Goal: Task Accomplishment & Management: Manage account settings

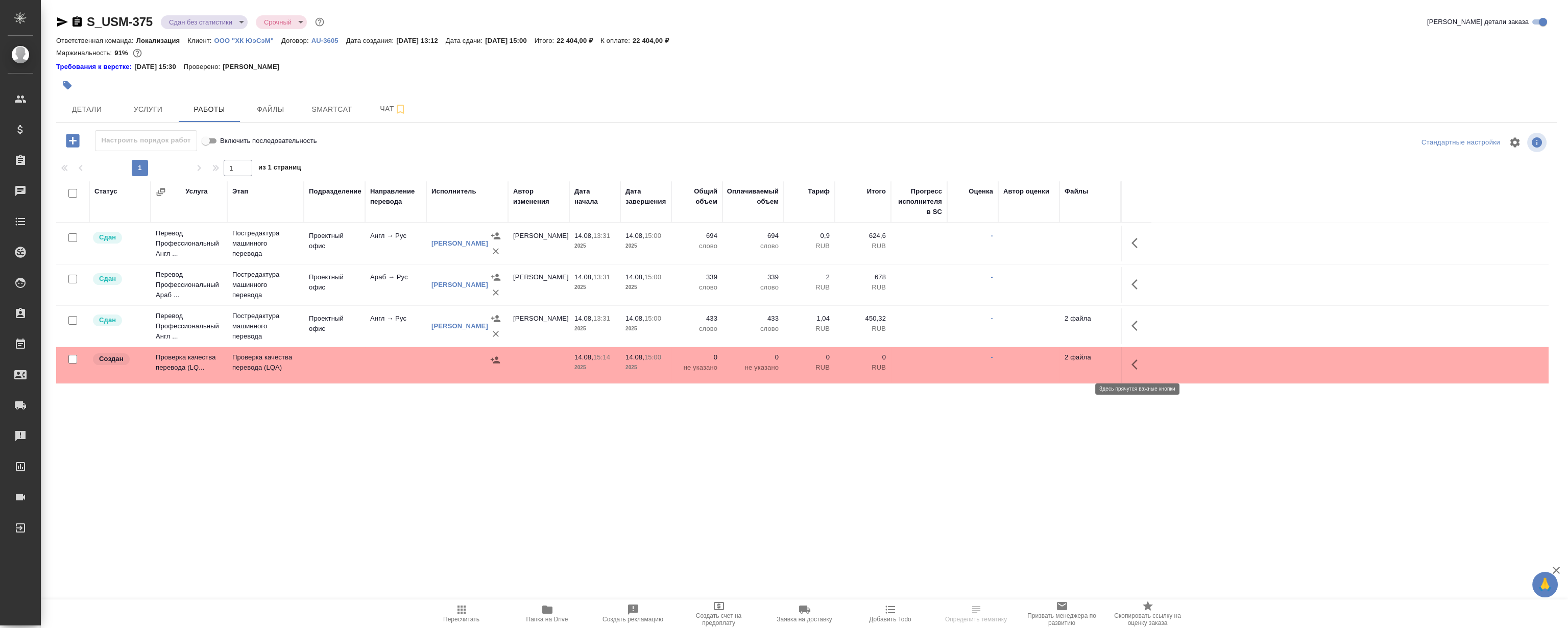
click at [1135, 363] on icon "button" at bounding box center [1137, 364] width 12 height 12
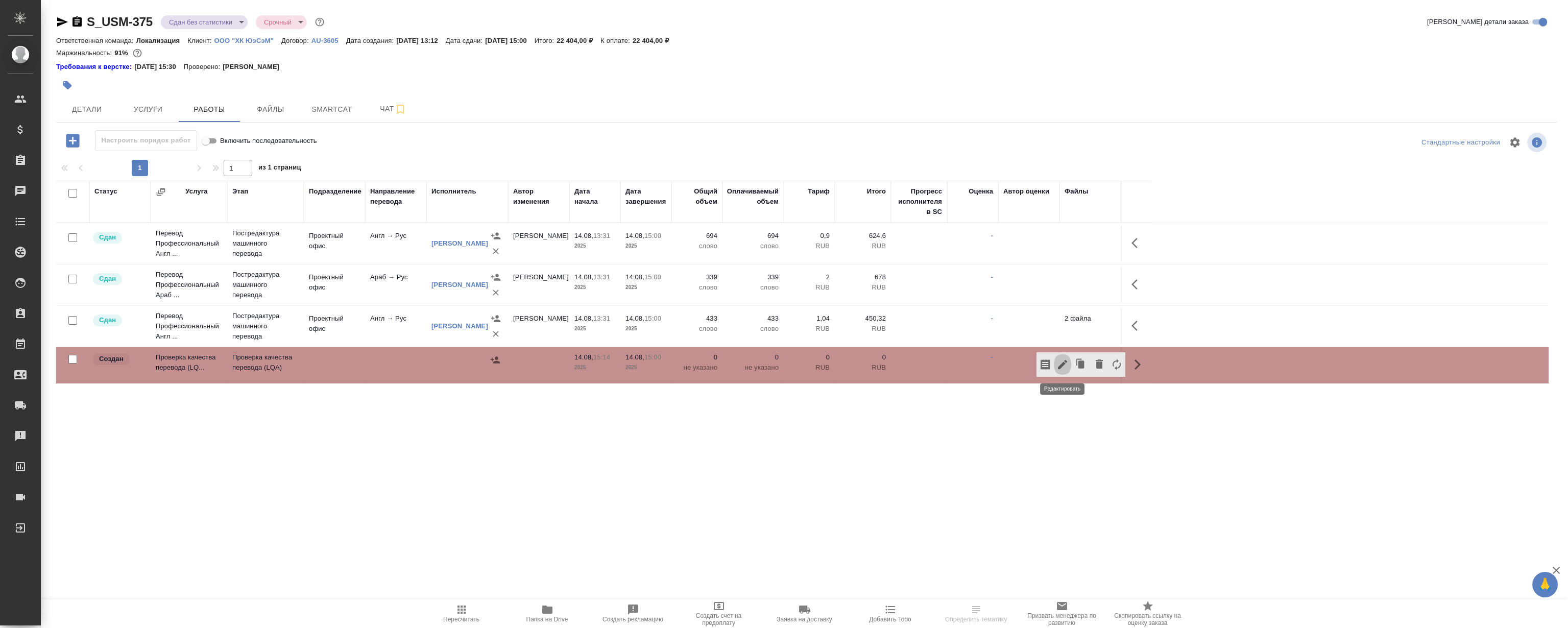
click at [1065, 362] on icon "button" at bounding box center [1063, 365] width 9 height 9
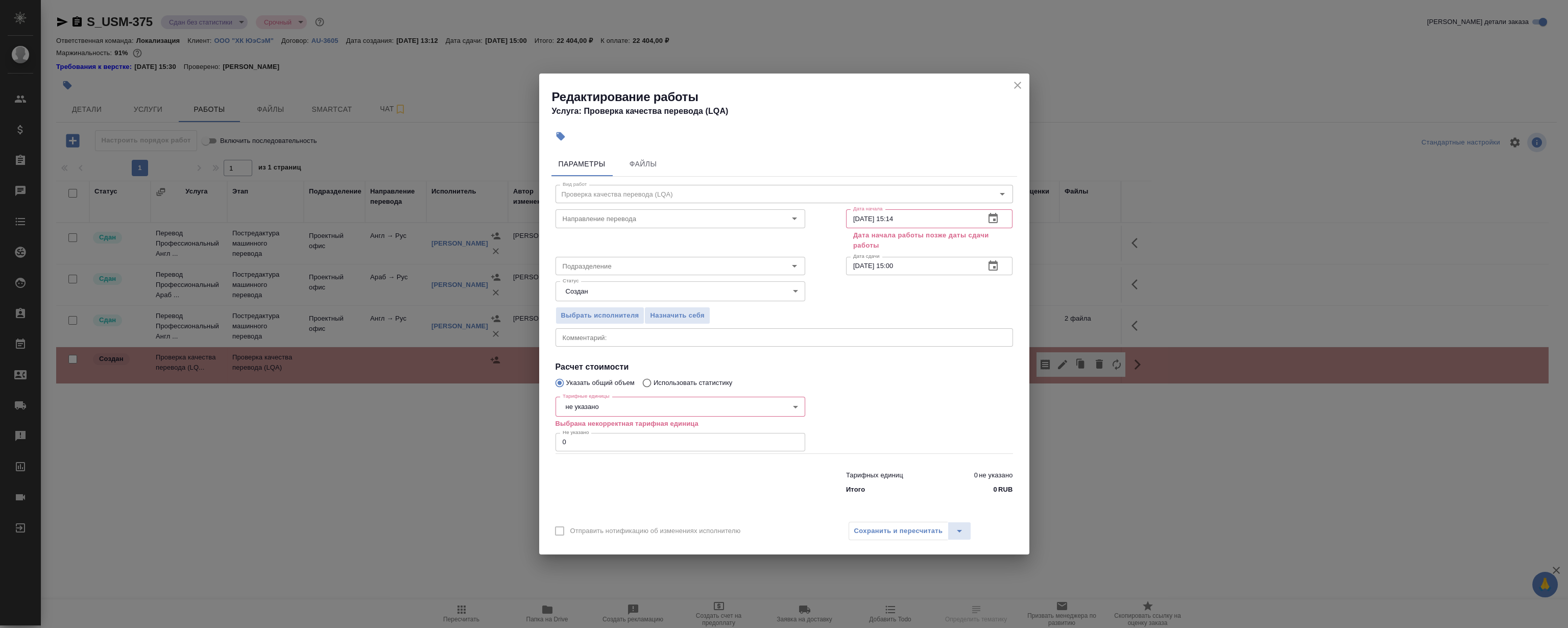
click at [992, 266] on icon "button" at bounding box center [993, 265] width 12 height 12
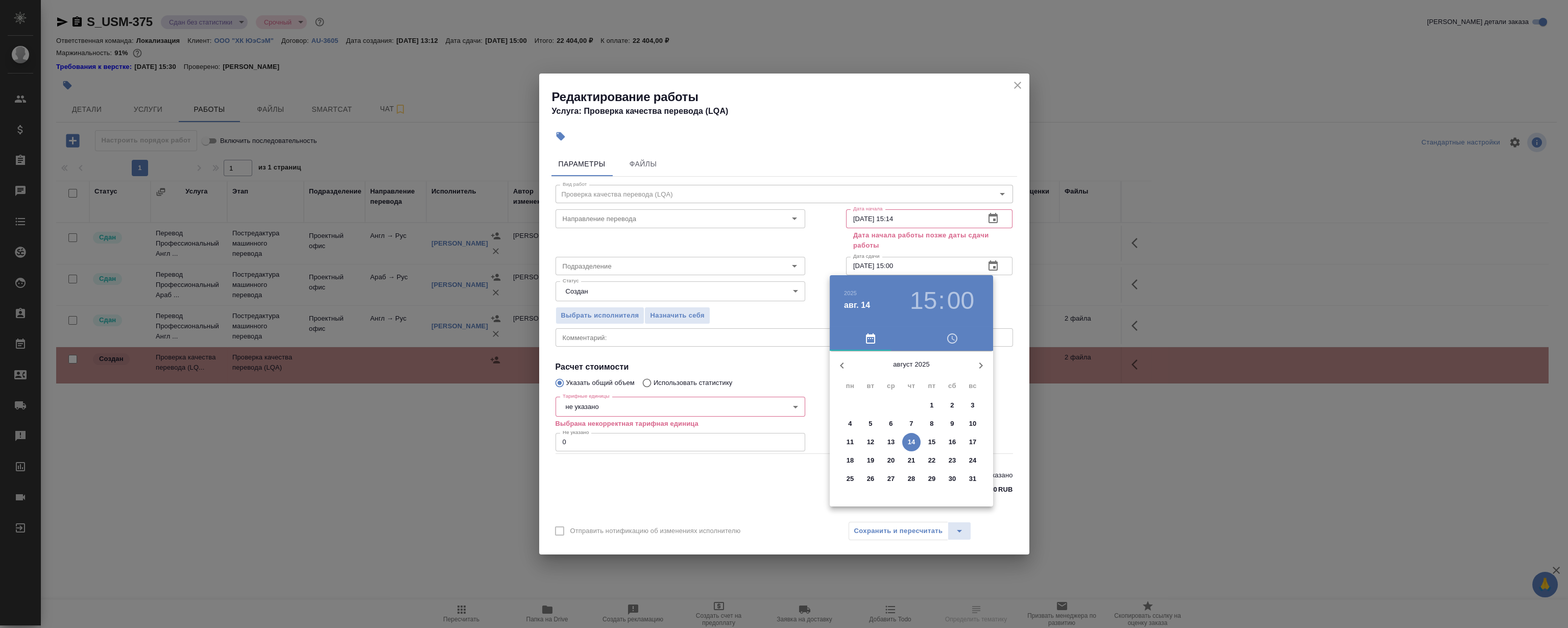
click at [993, 265] on div at bounding box center [784, 314] width 1568 height 628
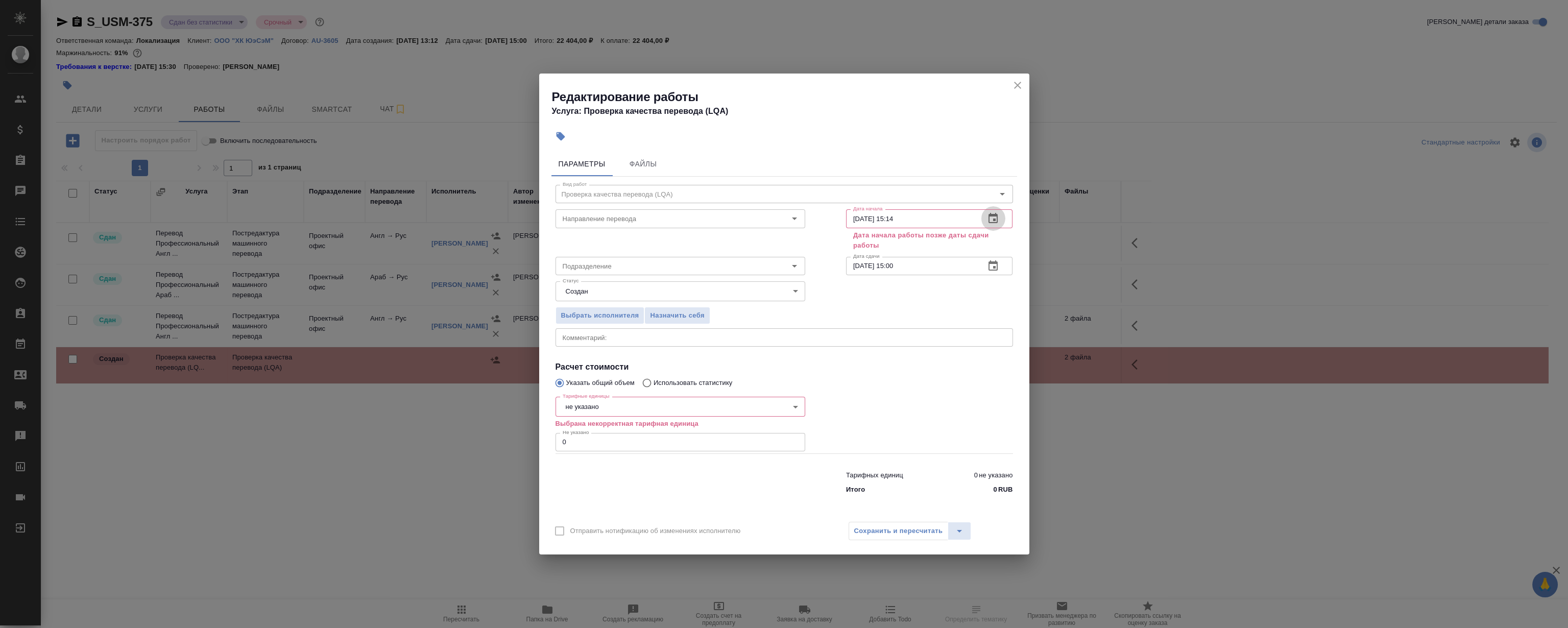
click at [995, 227] on button "button" at bounding box center [993, 218] width 25 height 25
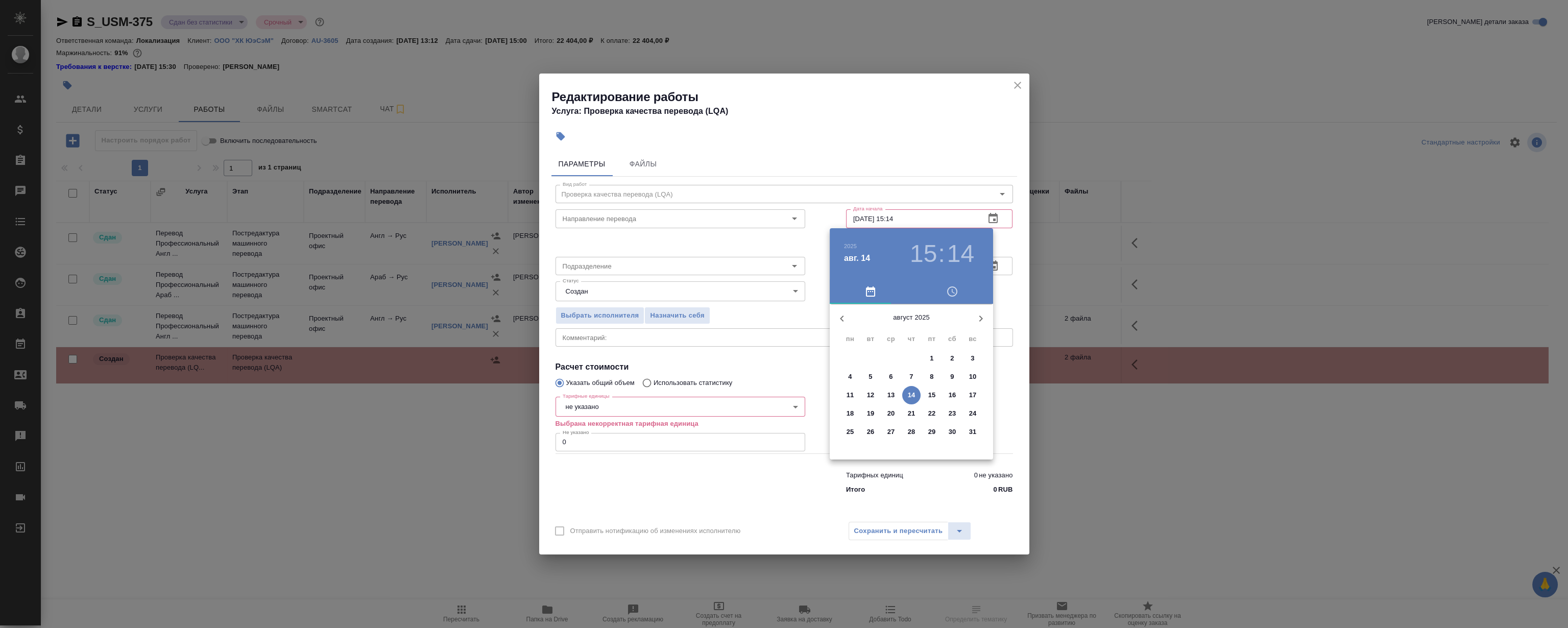
click at [912, 395] on p "14" at bounding box center [912, 395] width 7 height 10
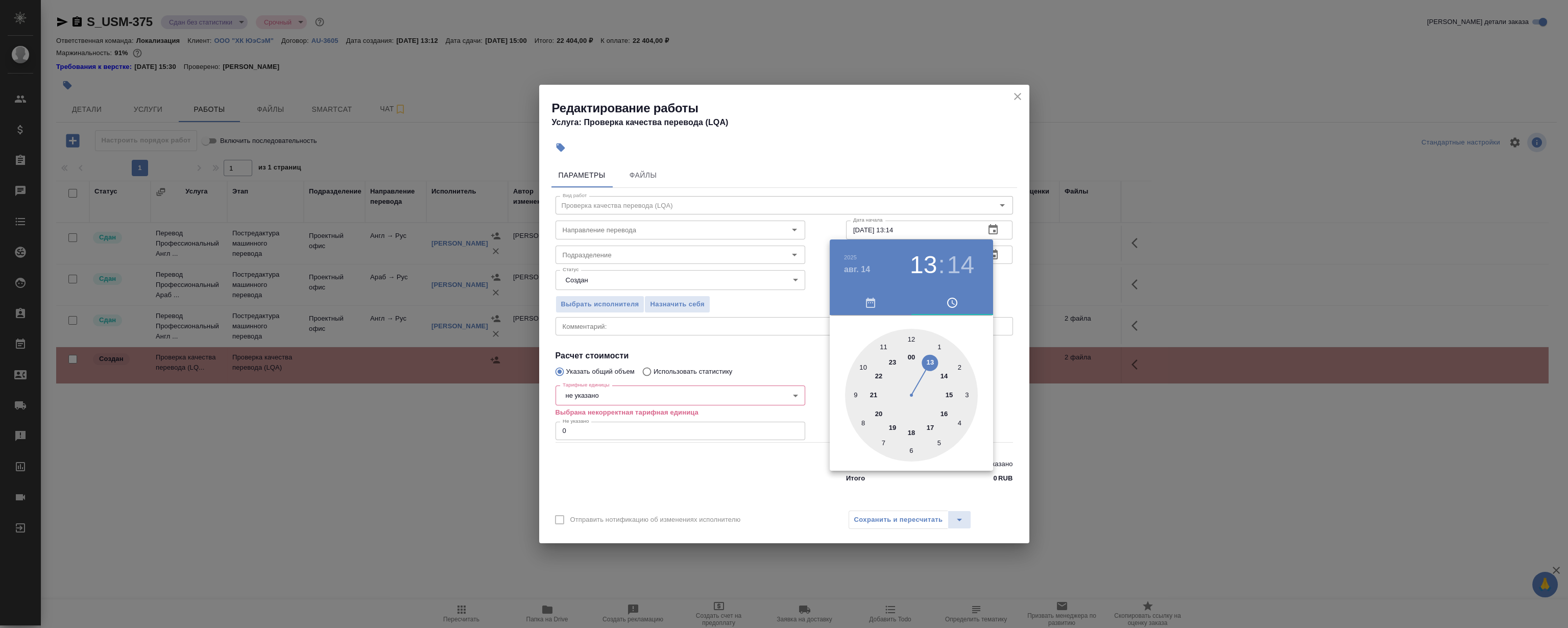
drag, startPoint x: 929, startPoint y: 348, endPoint x: 924, endPoint y: 353, distance: 7.1
click at [924, 353] on div at bounding box center [912, 395] width 133 height 133
type input "[DATE] 13:15"
drag, startPoint x: 963, startPoint y: 389, endPoint x: 969, endPoint y: 394, distance: 7.8
click at [969, 394] on div at bounding box center [912, 395] width 133 height 133
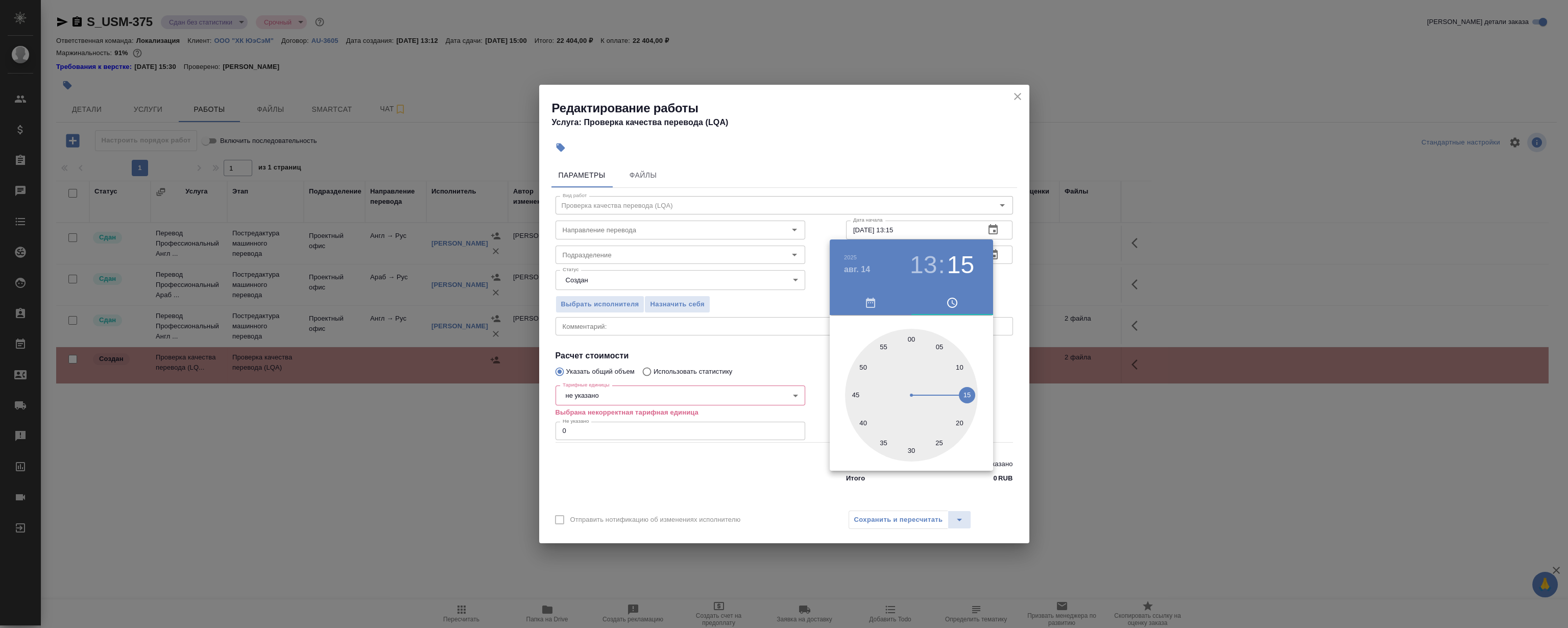
click at [946, 145] on div at bounding box center [784, 314] width 1568 height 628
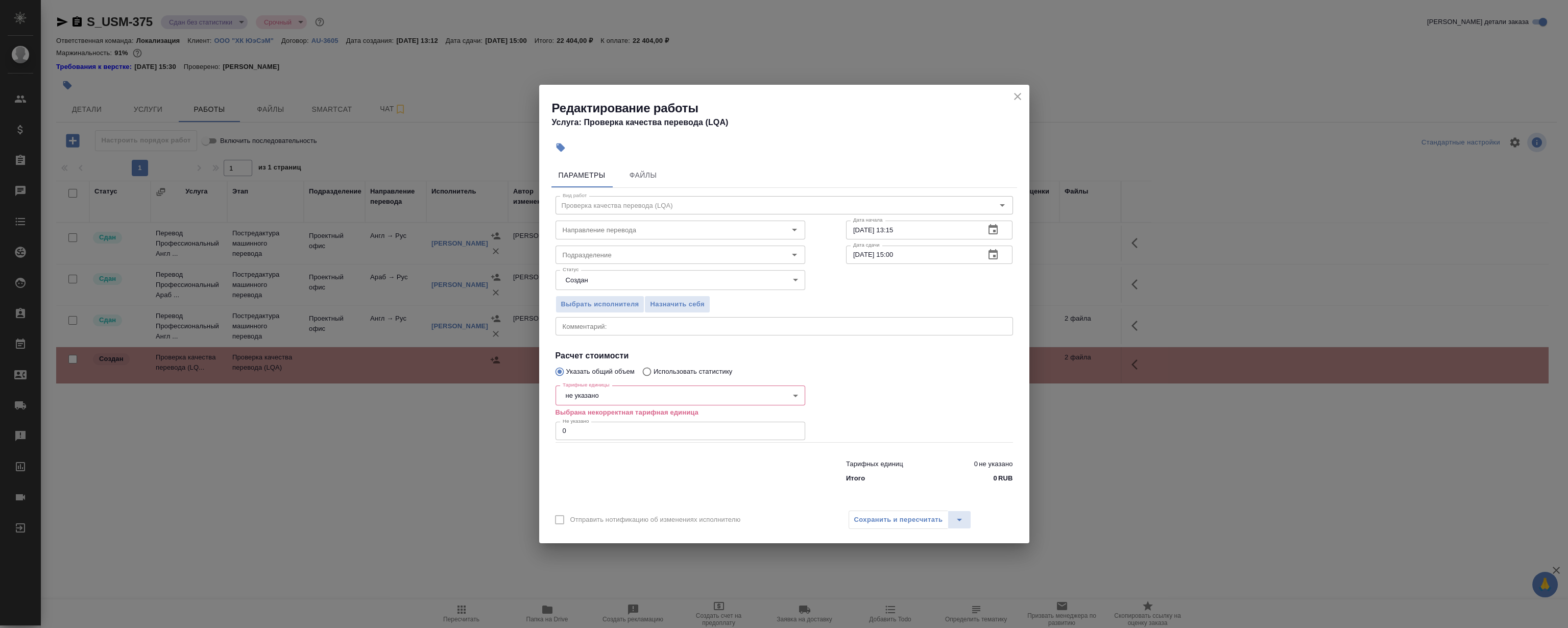
click at [622, 398] on body "🙏 .cls-1 fill:#fff; AWATERA [PERSON_NAME] Клиенты Спецификации Заказы 0 Чаты To…" at bounding box center [784, 314] width 1568 height 628
click at [588, 466] on li "час" at bounding box center [679, 464] width 250 height 17
type input "5a8b1489cc6b4906c91bfd93"
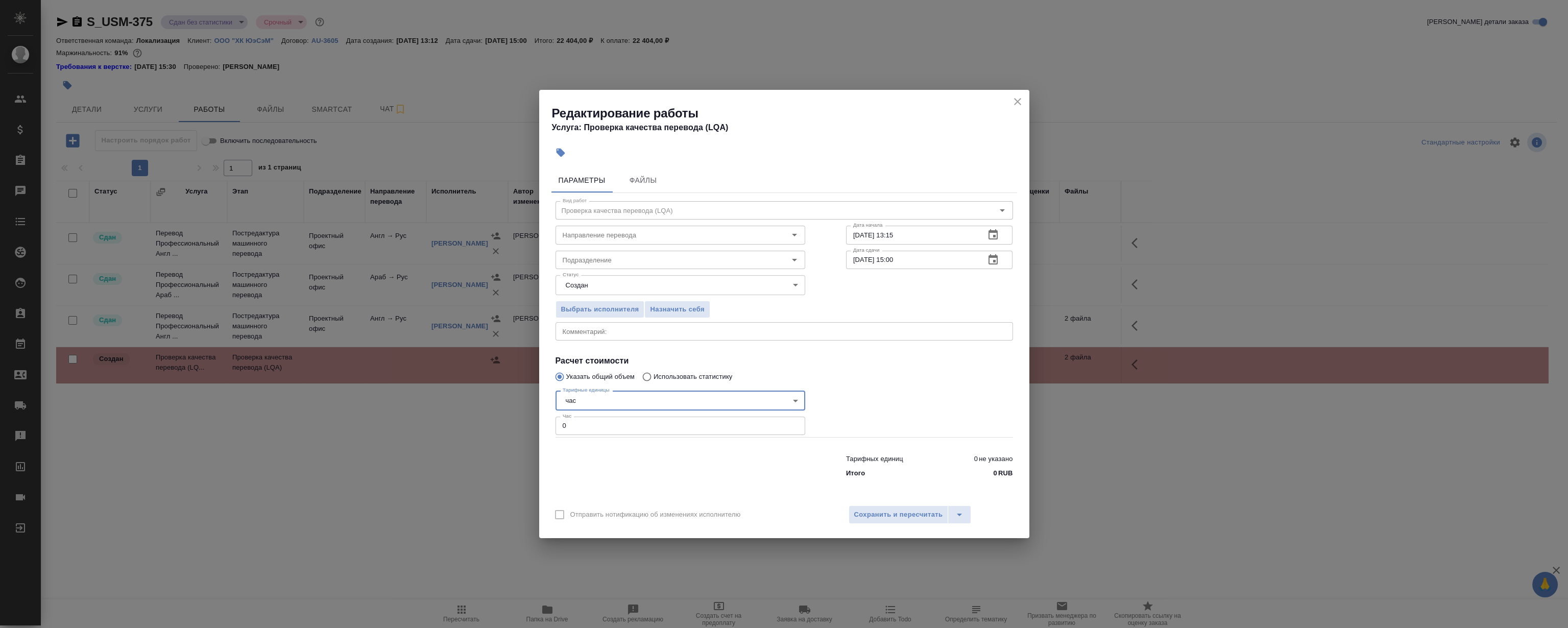
click at [607, 428] on input "0" at bounding box center [679, 425] width 250 height 18
type input "0.2"
drag, startPoint x: 936, startPoint y: 396, endPoint x: 660, endPoint y: 305, distance: 290.6
click at [935, 392] on div at bounding box center [930, 412] width 208 height 91
click at [590, 263] on input "Подразделение" at bounding box center [663, 260] width 209 height 12
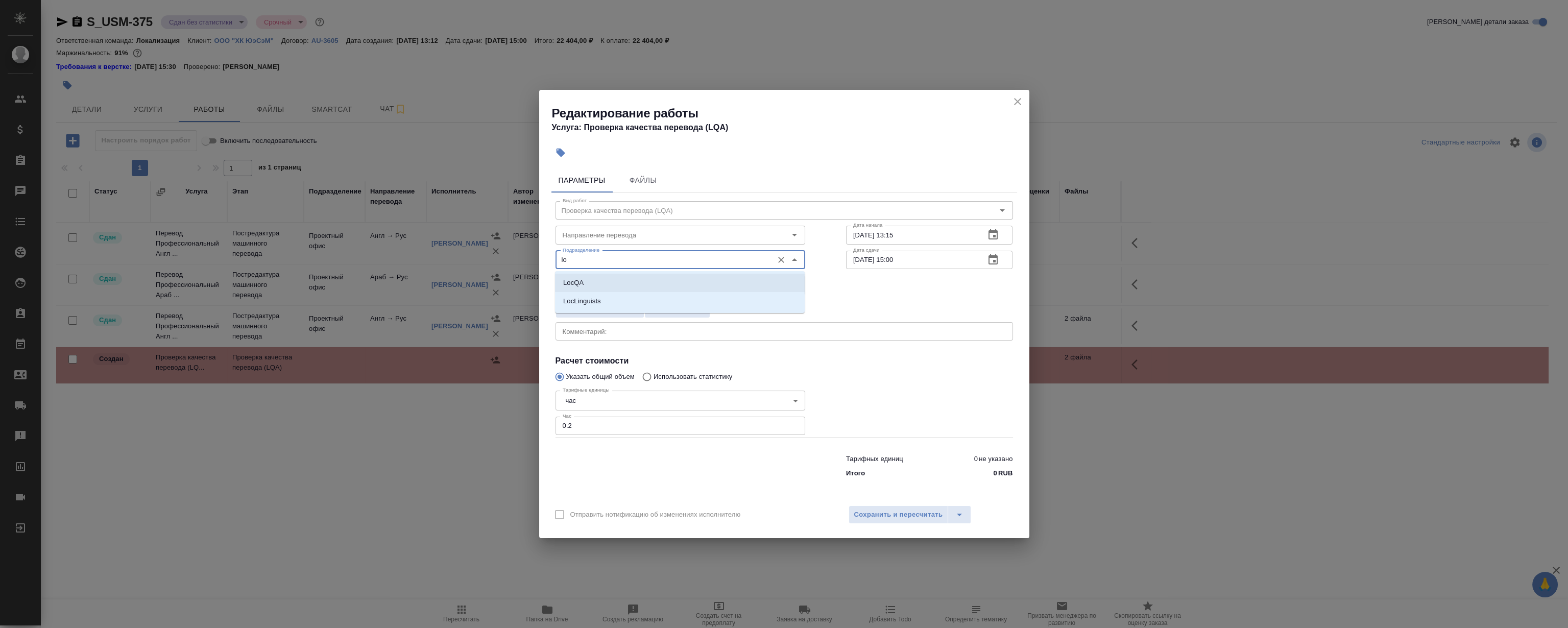
click at [586, 277] on li "LocQA" at bounding box center [679, 283] width 250 height 18
type input "LocQA"
click at [898, 524] on div "Отправить нотификацию об изменениях исполнителю Сохранить и пересчитать" at bounding box center [784, 518] width 490 height 40
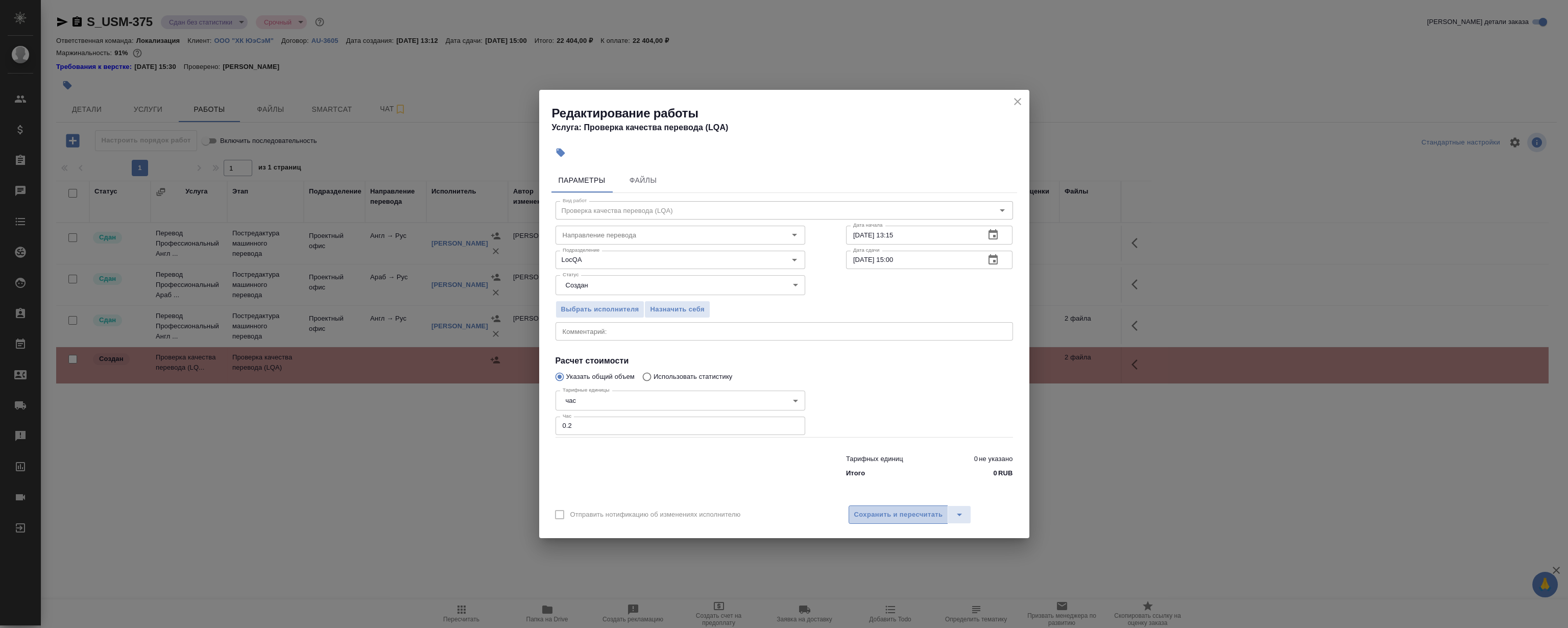
click at [903, 518] on span "Сохранить и пересчитать" at bounding box center [899, 515] width 88 height 12
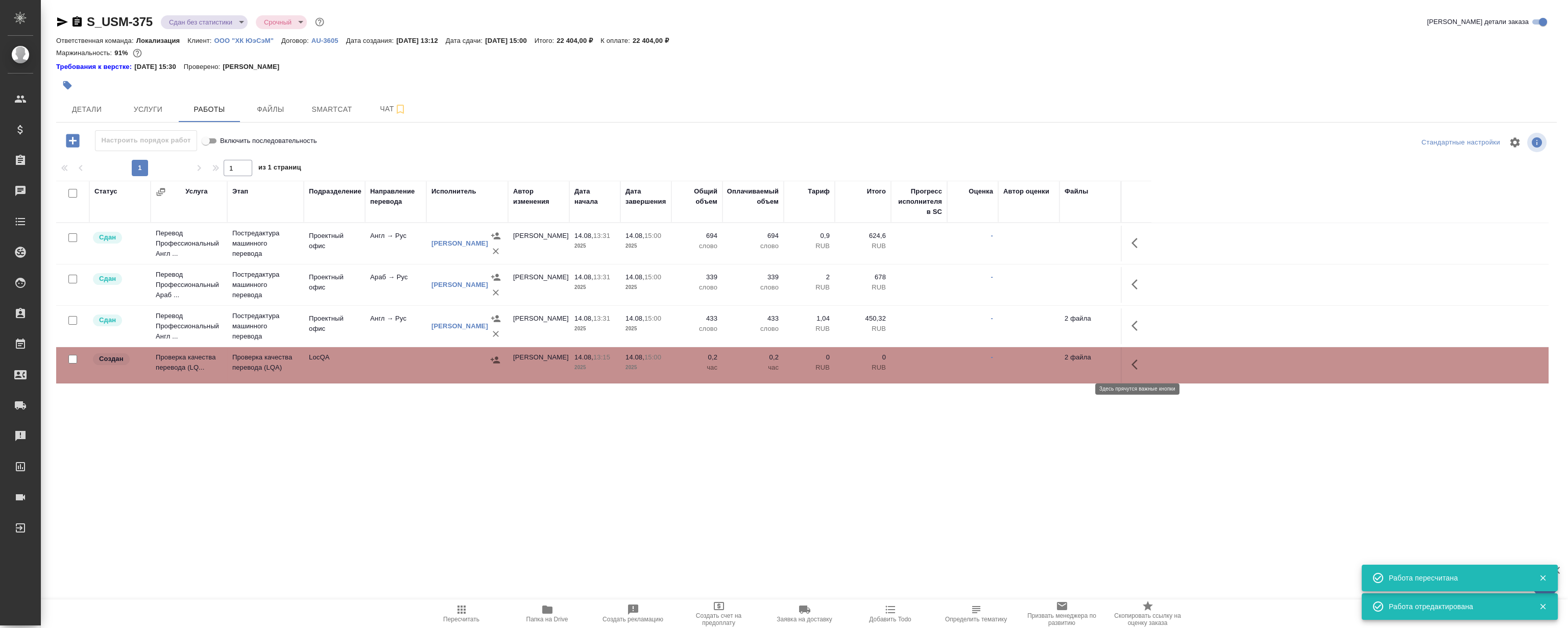
click at [1136, 365] on icon "button" at bounding box center [1137, 364] width 12 height 12
click at [1054, 360] on button "button" at bounding box center [1062, 365] width 17 height 25
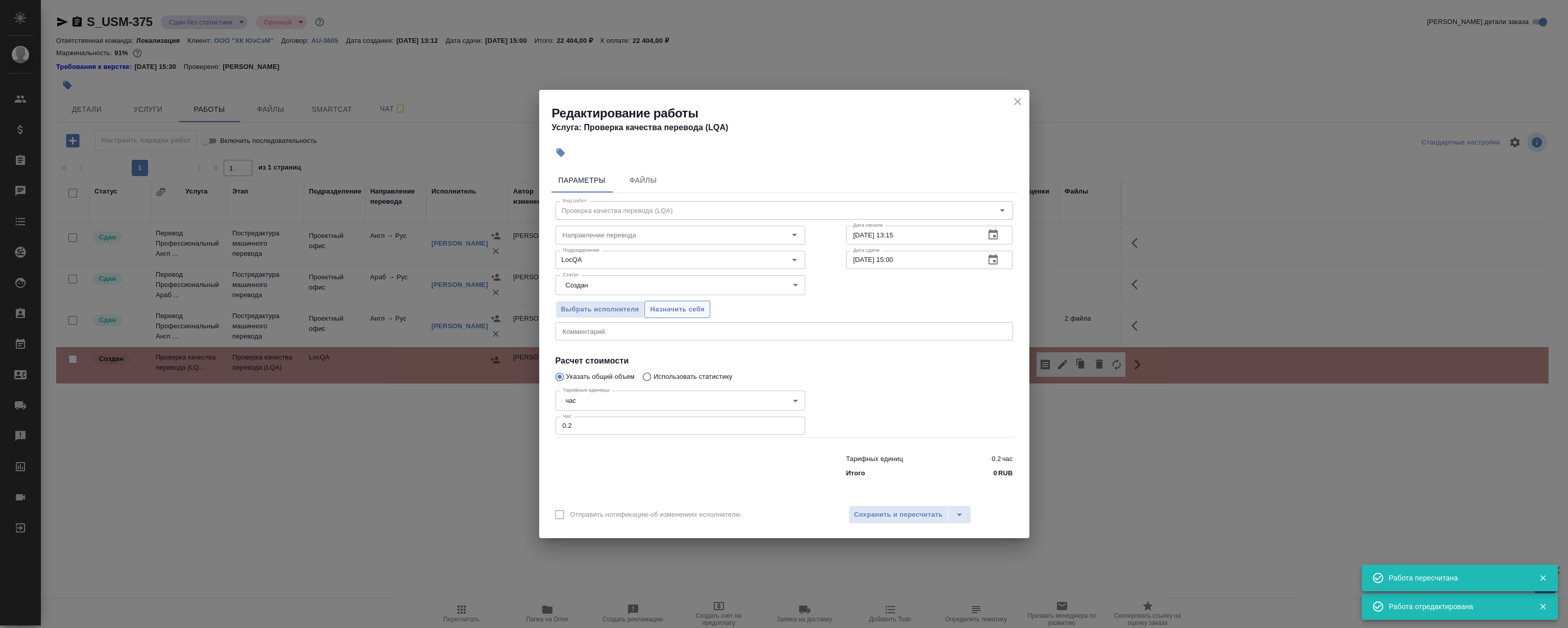
click at [671, 307] on span "Назначить себя" at bounding box center [677, 309] width 54 height 12
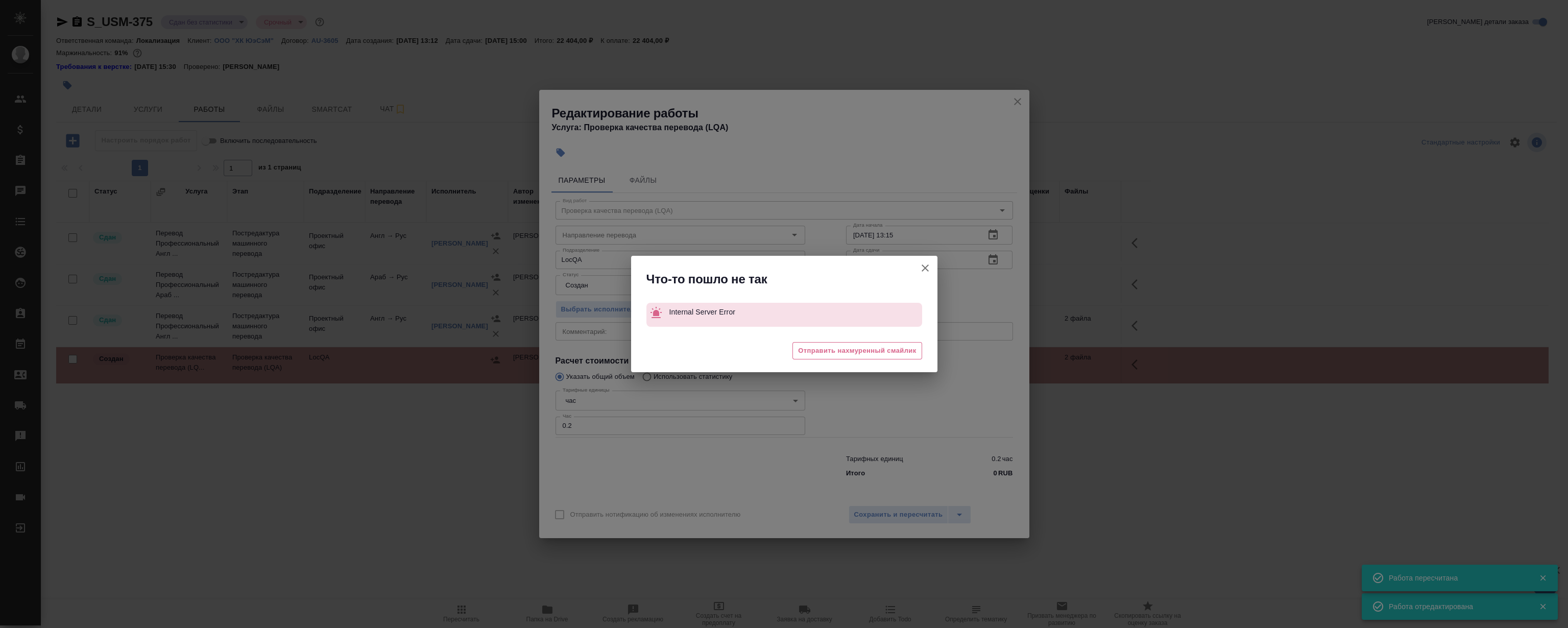
click at [927, 260] on button "Отправить нотификацию об изменениях исполнителю" at bounding box center [924, 268] width 25 height 25
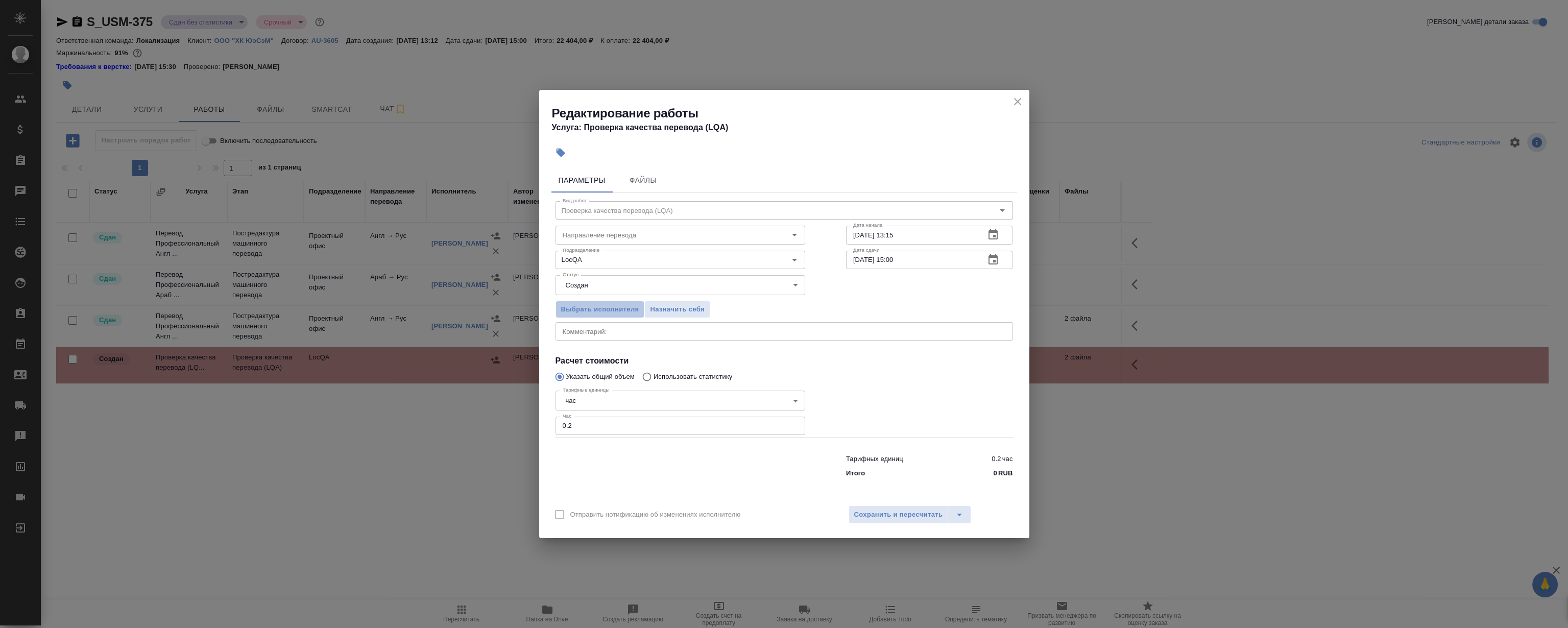
drag, startPoint x: 580, startPoint y: 304, endPoint x: 583, endPoint y: 321, distance: 17.3
click at [593, 335] on div "Вид работ Проверка качества перевода (LQA) Вид работ Направление перевода Напра…" at bounding box center [784, 338] width 466 height 289
click at [590, 311] on span "Выбрать исполнителя" at bounding box center [599, 309] width 78 height 12
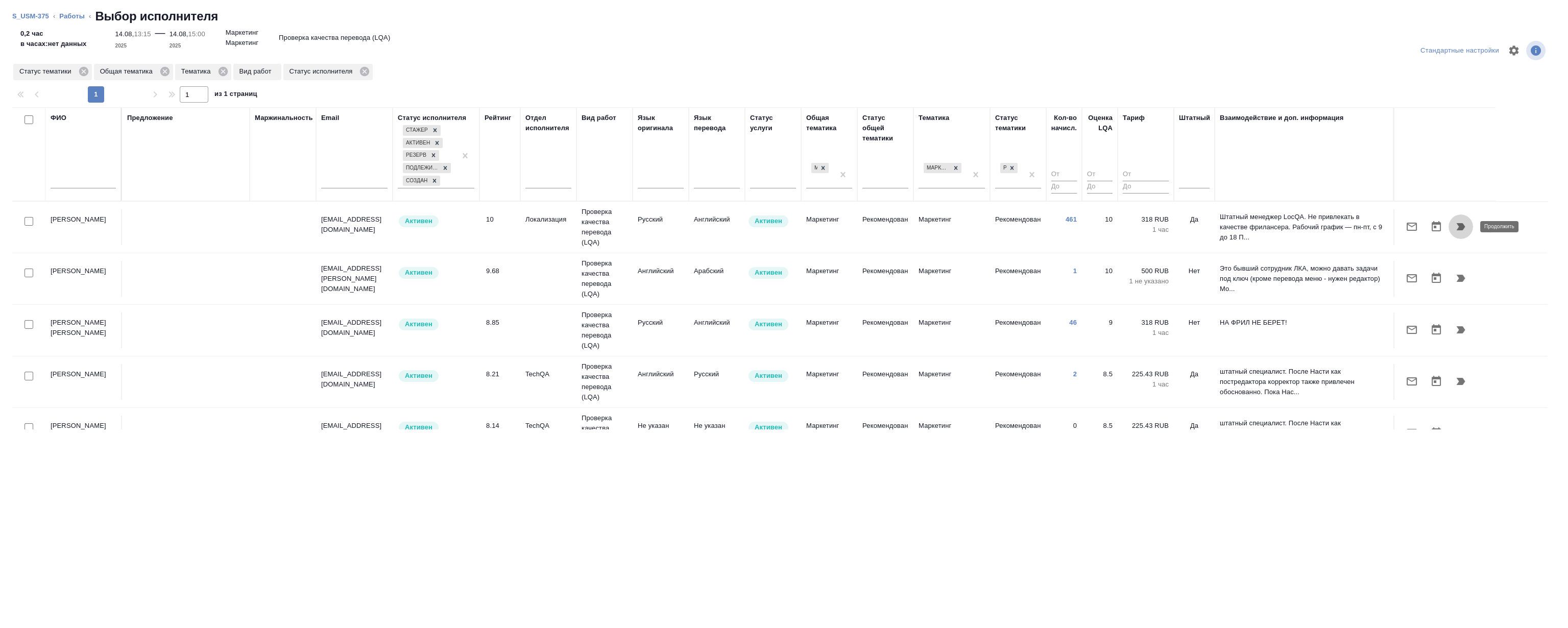
click at [1461, 223] on icon "button" at bounding box center [1460, 227] width 8 height 7
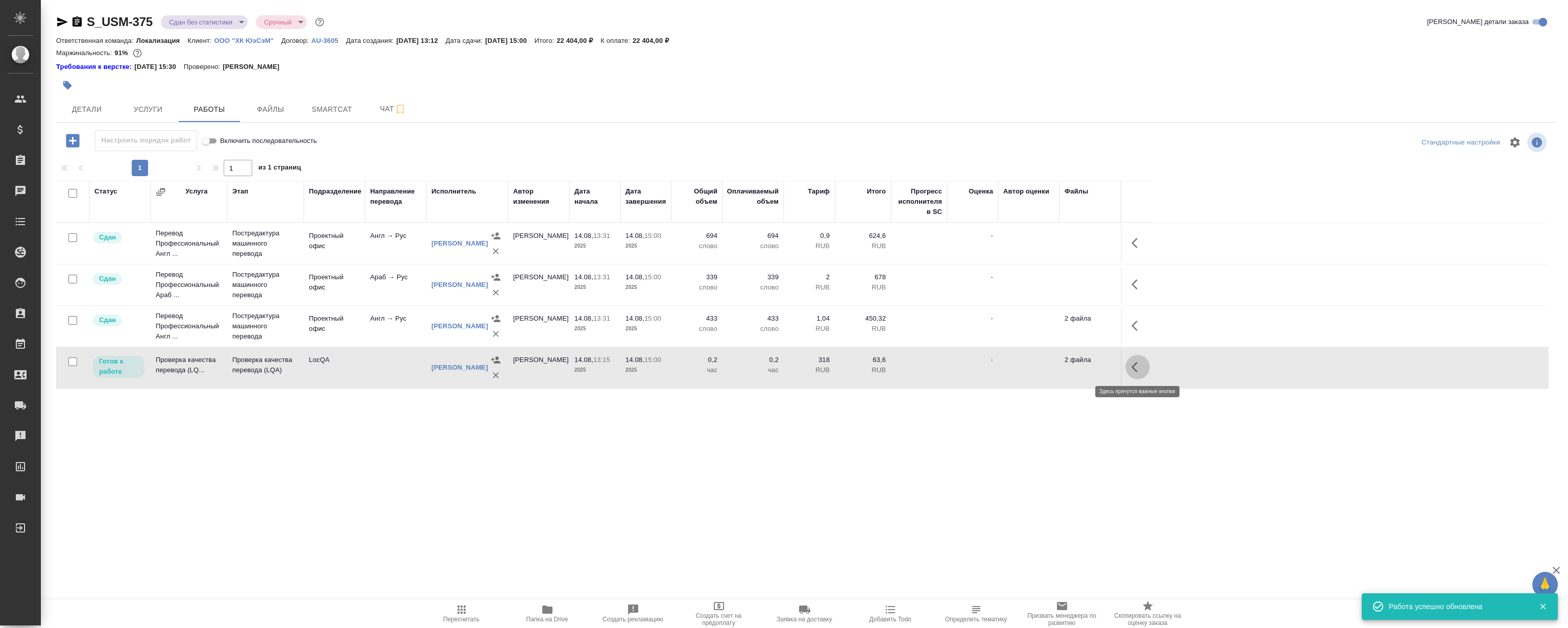
click at [1135, 366] on icon "button" at bounding box center [1137, 366] width 12 height 12
click at [1054, 367] on button "button" at bounding box center [1062, 366] width 17 height 25
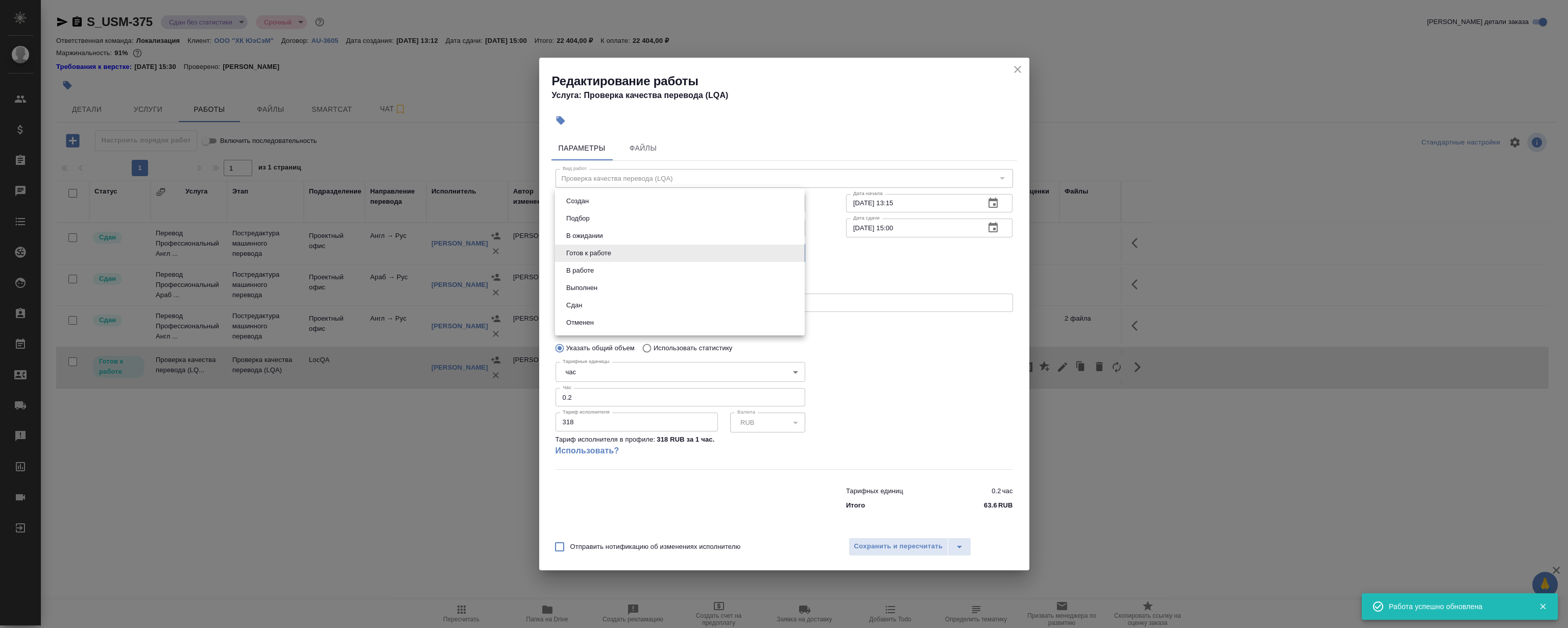
click at [609, 262] on body "🙏 .cls-1 fill:#fff; AWATERA [PERSON_NAME] Клиенты Спецификации Заказы 0 Чаты To…" at bounding box center [784, 314] width 1568 height 628
click at [607, 308] on li "Сдан" at bounding box center [679, 305] width 250 height 17
type input "closed"
click at [912, 543] on span "Сохранить и пересчитать" at bounding box center [899, 546] width 88 height 12
